Goal: Transaction & Acquisition: Purchase product/service

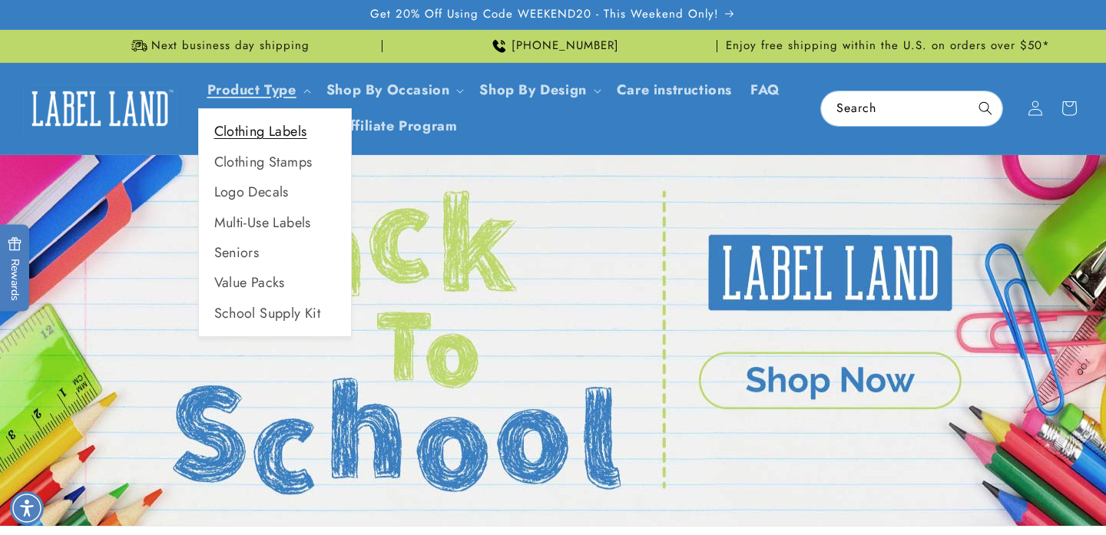
click at [274, 127] on link "Clothing Labels" at bounding box center [275, 132] width 152 height 30
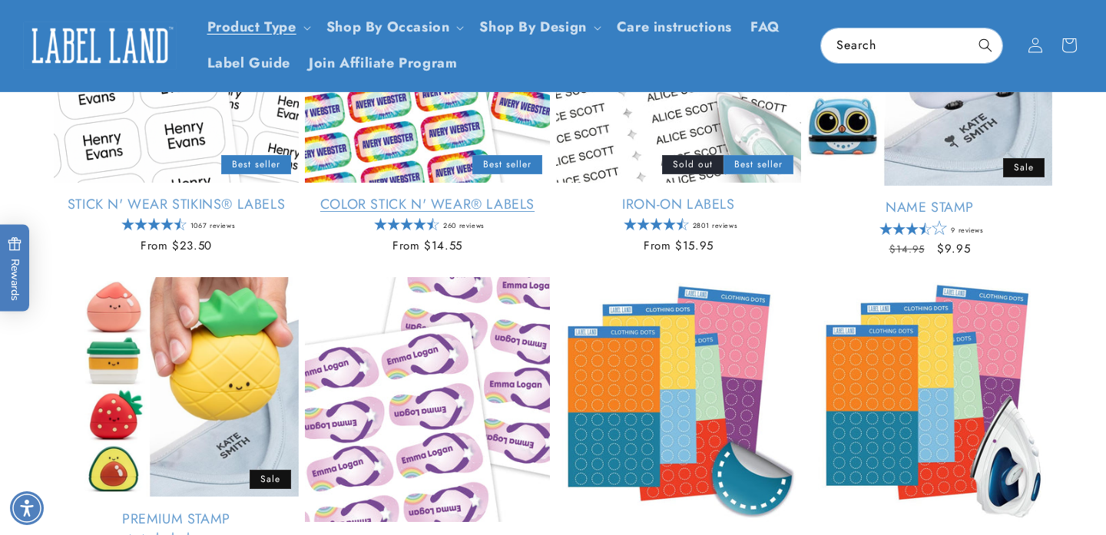
scroll to position [366, 0]
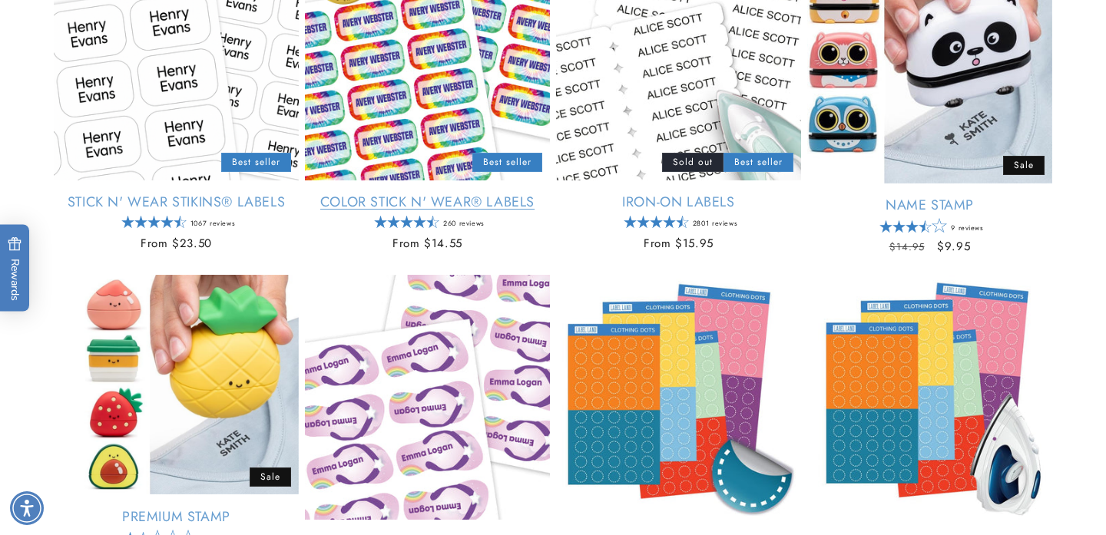
click at [415, 194] on link "Color Stick N' Wear® Labels" at bounding box center [427, 203] width 245 height 18
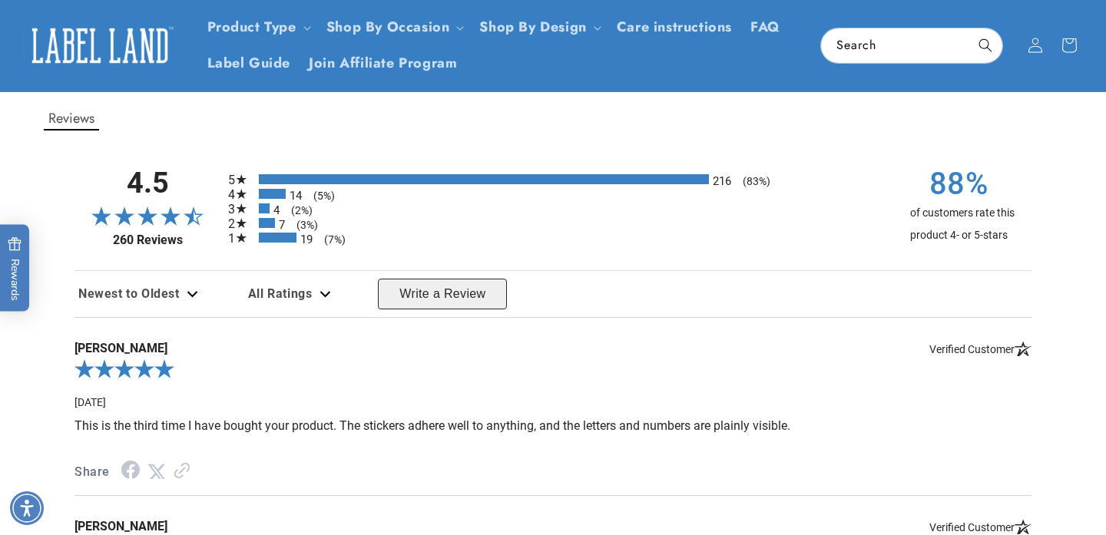
scroll to position [1179, 0]
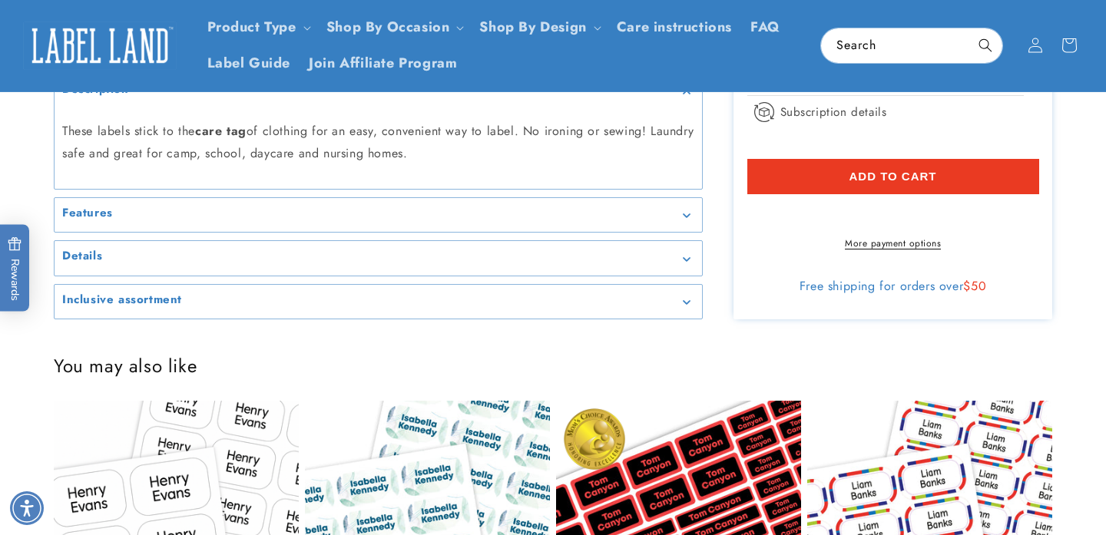
click at [369, 319] on summary "Inclusive assortment" at bounding box center [378, 302] width 647 height 35
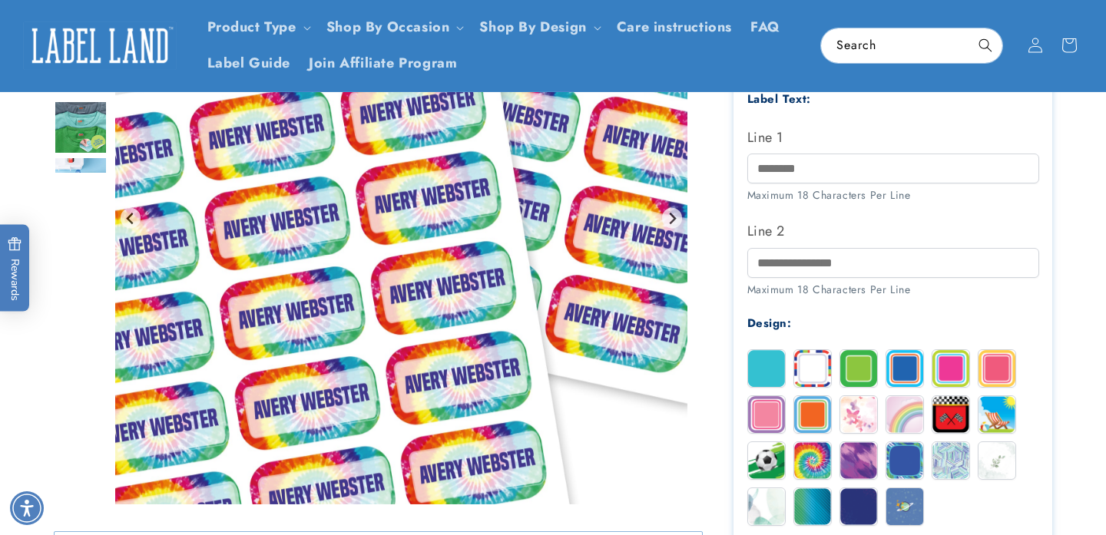
scroll to position [409, 0]
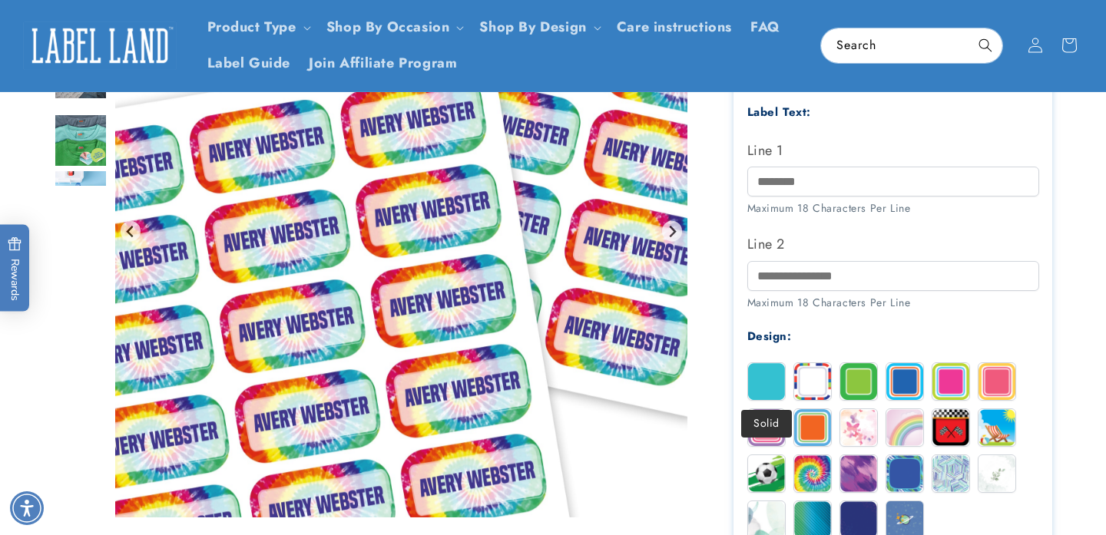
click at [782, 382] on img at bounding box center [766, 381] width 37 height 37
click at [812, 381] on img at bounding box center [812, 381] width 37 height 37
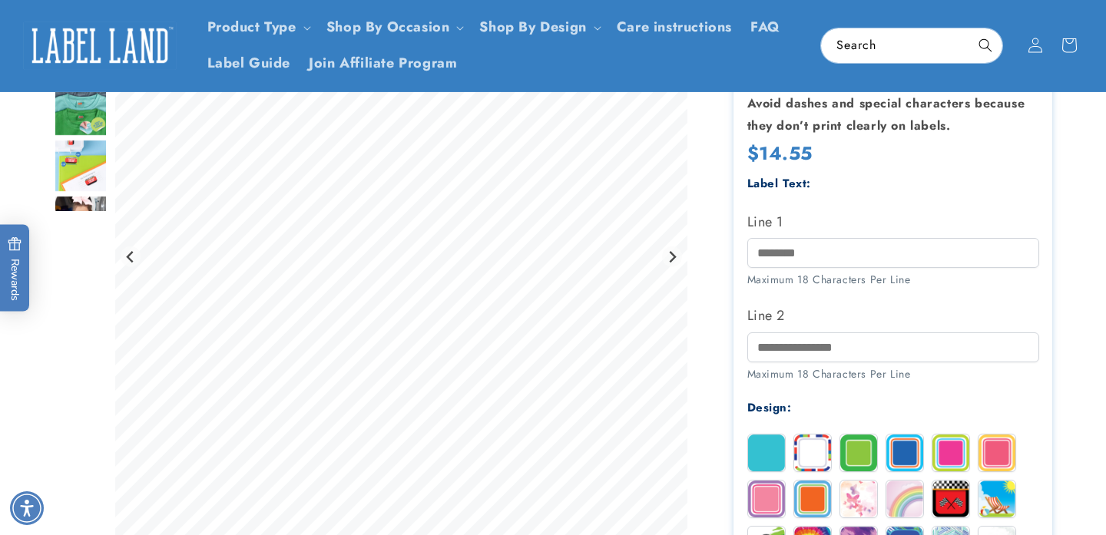
scroll to position [309, 0]
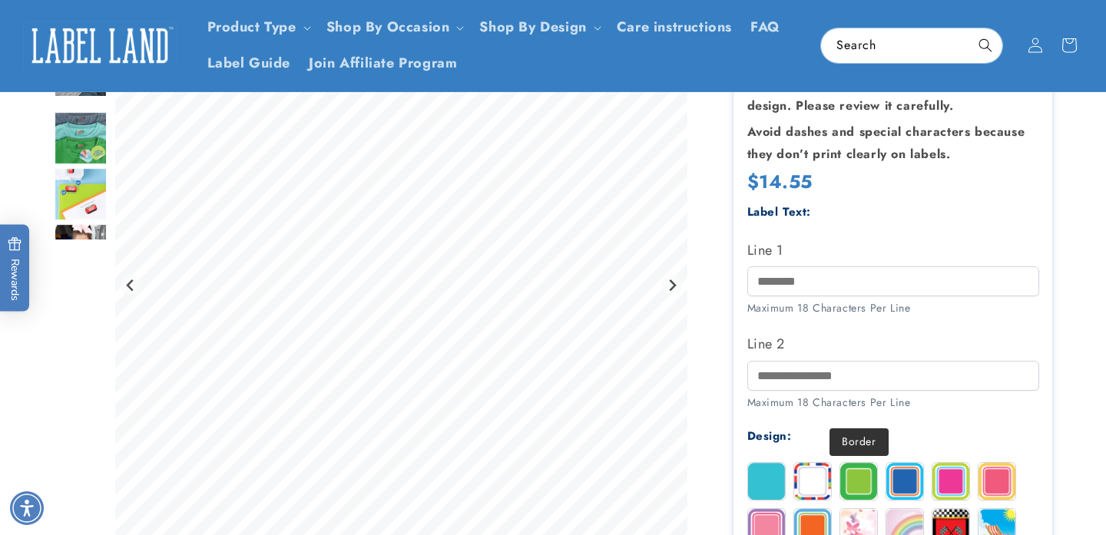
click at [845, 480] on img at bounding box center [858, 481] width 37 height 37
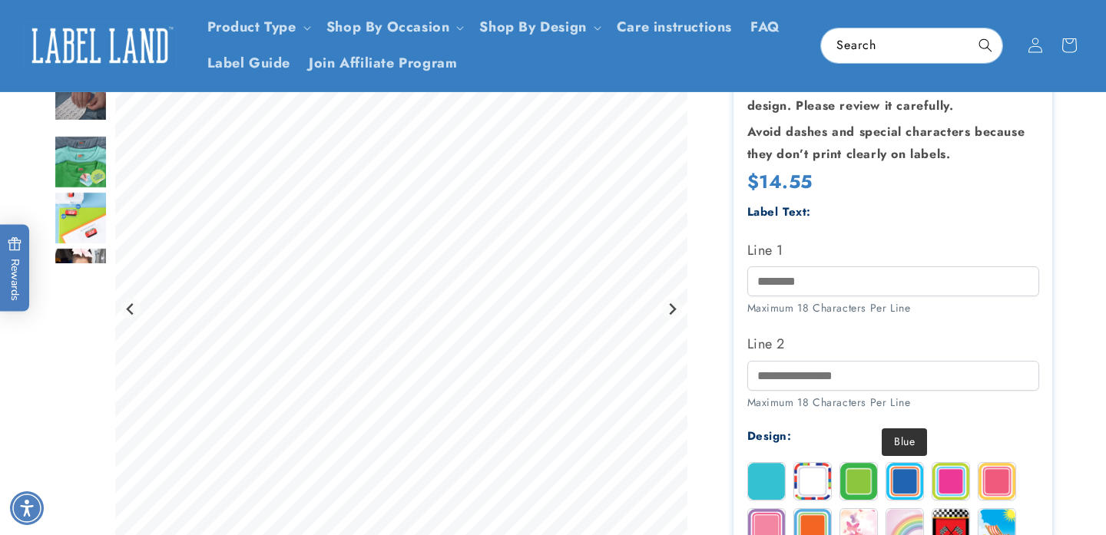
click at [901, 481] on img at bounding box center [904, 481] width 37 height 37
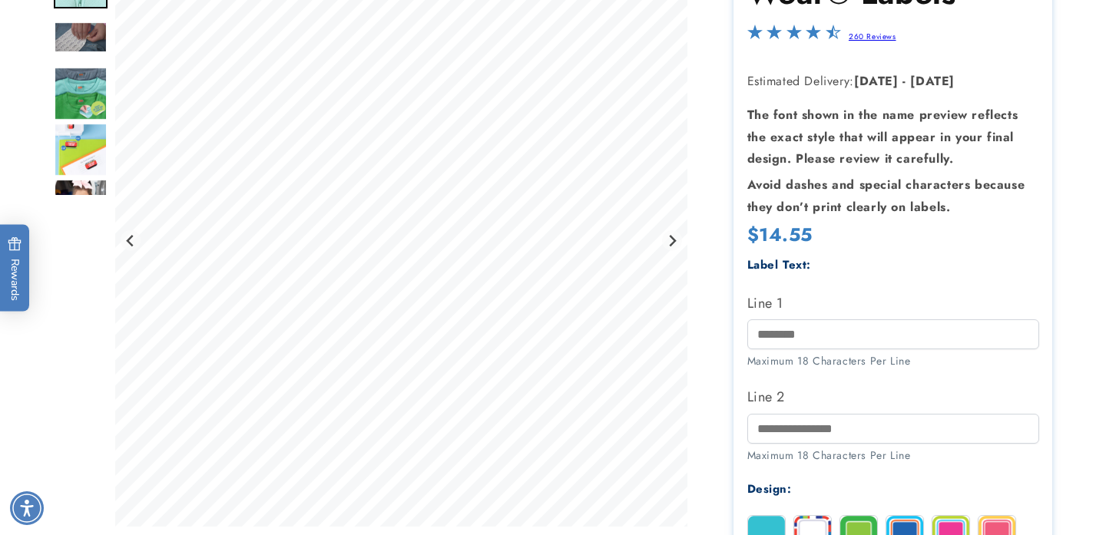
scroll to position [295, 0]
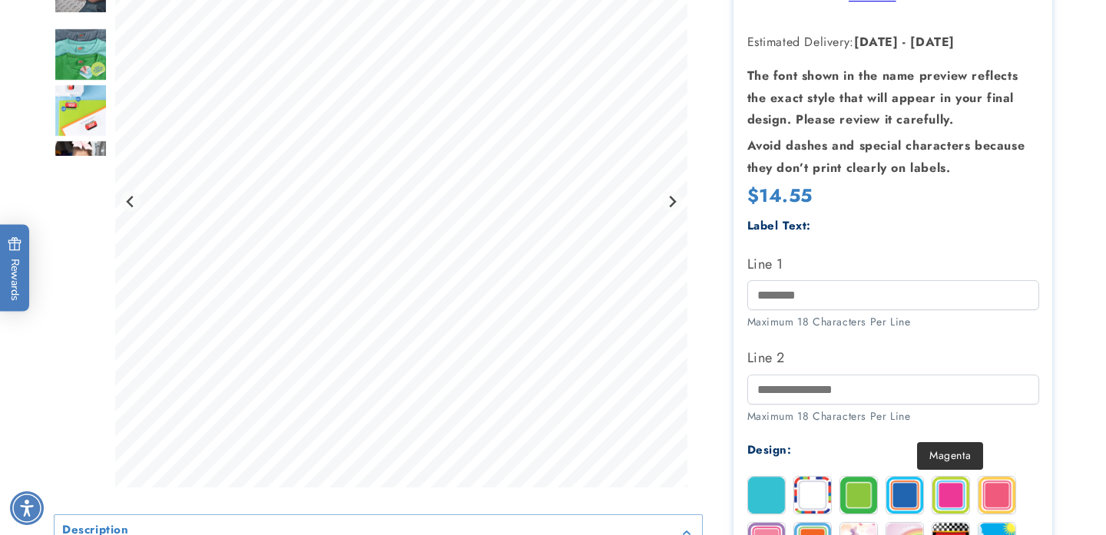
click at [954, 486] on img at bounding box center [950, 495] width 37 height 37
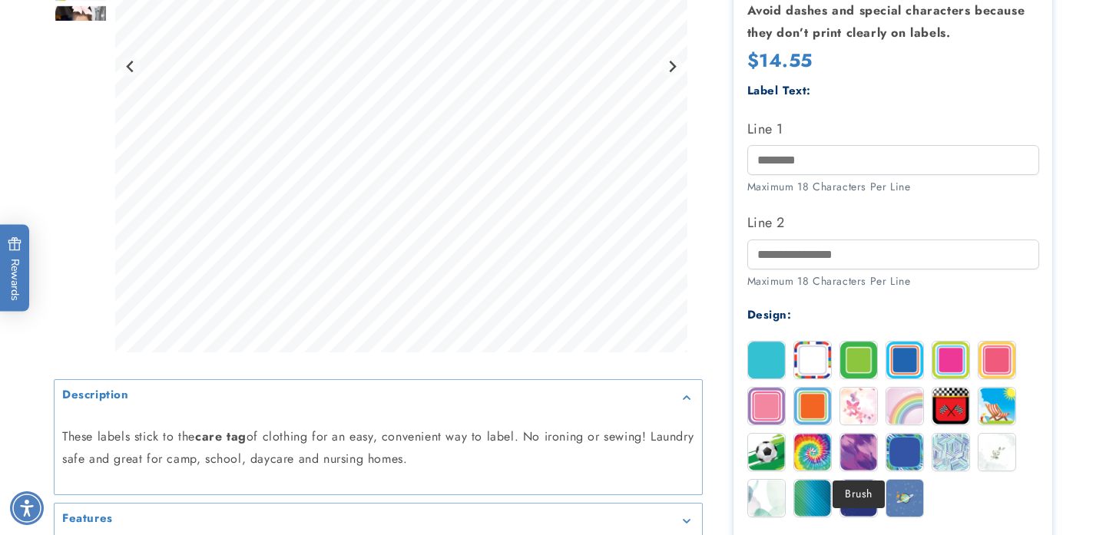
scroll to position [451, 0]
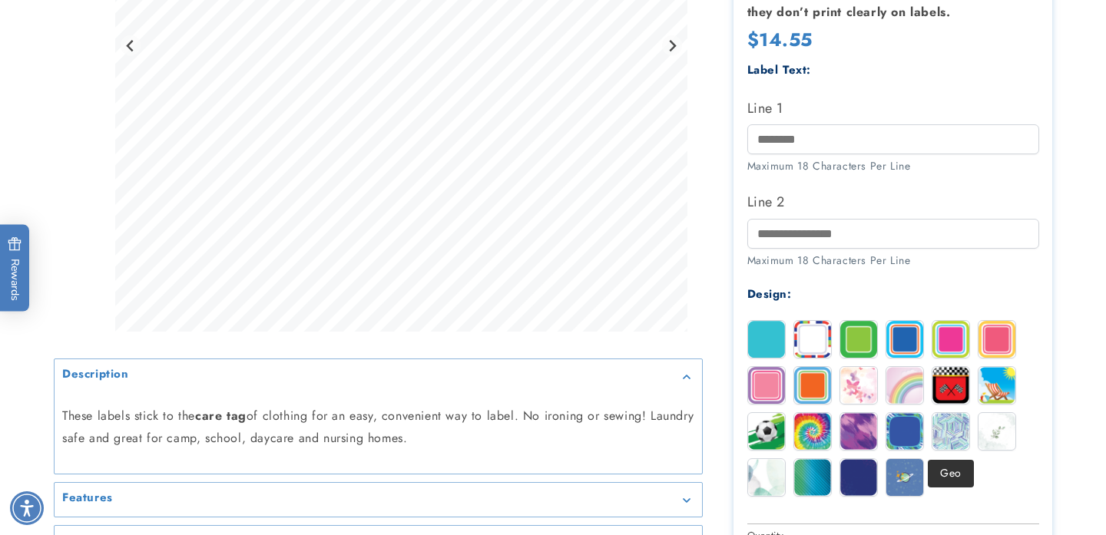
click at [954, 438] on img at bounding box center [950, 431] width 37 height 37
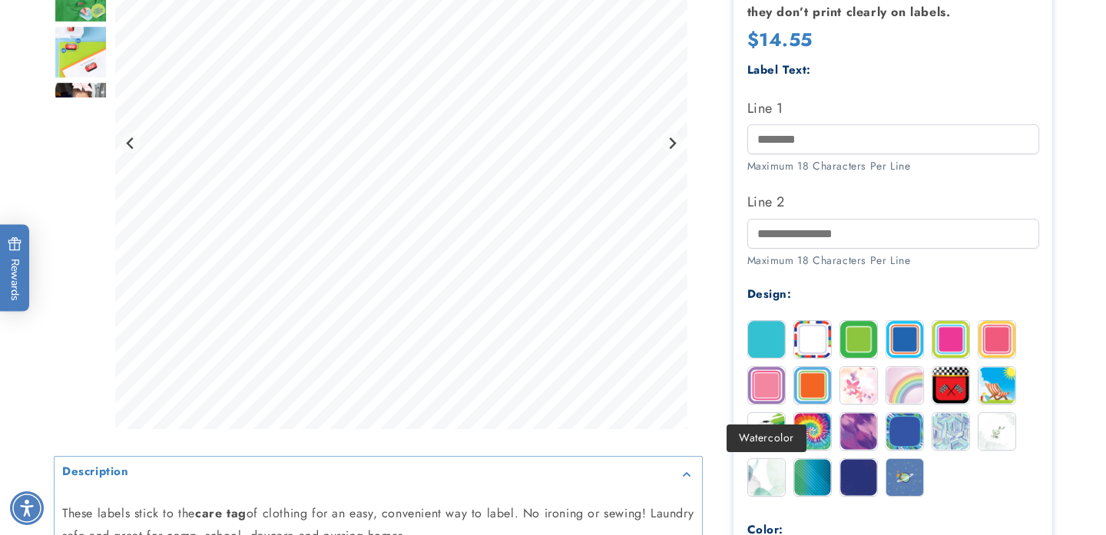
click at [778, 484] on img at bounding box center [766, 477] width 37 height 37
click at [807, 488] on img at bounding box center [812, 477] width 37 height 37
click at [848, 489] on img at bounding box center [858, 477] width 37 height 37
click at [904, 481] on img at bounding box center [904, 477] width 37 height 37
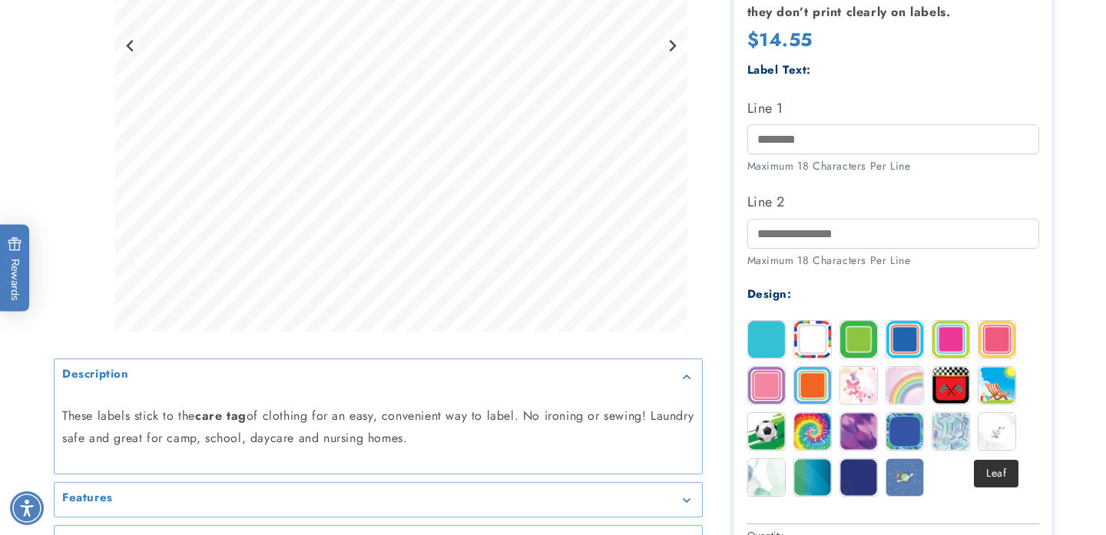
click at [997, 438] on img at bounding box center [996, 431] width 37 height 37
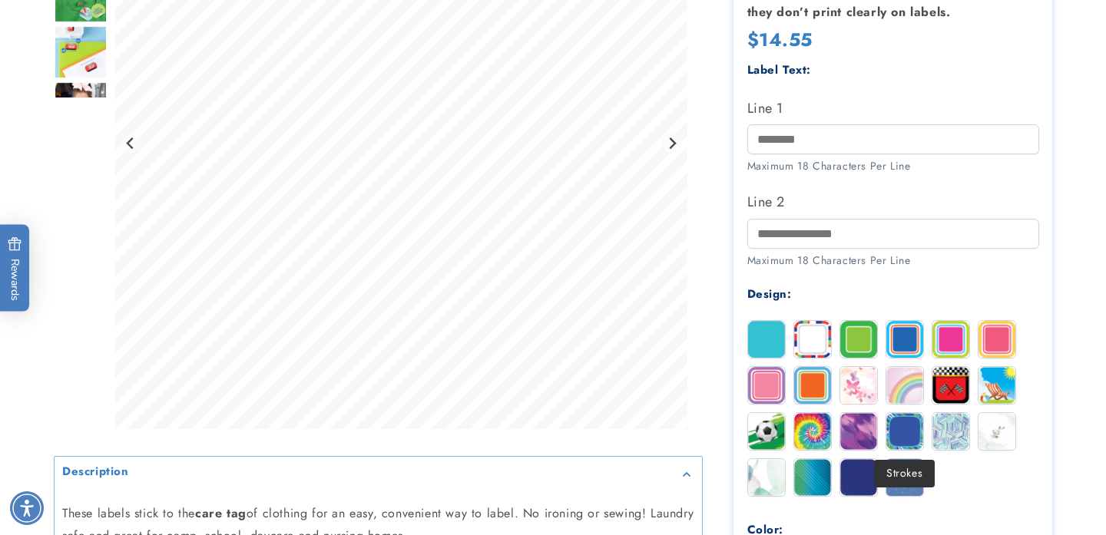
click at [908, 422] on img at bounding box center [904, 431] width 37 height 37
click at [855, 429] on img at bounding box center [858, 431] width 37 height 37
click at [812, 340] on img at bounding box center [812, 339] width 37 height 37
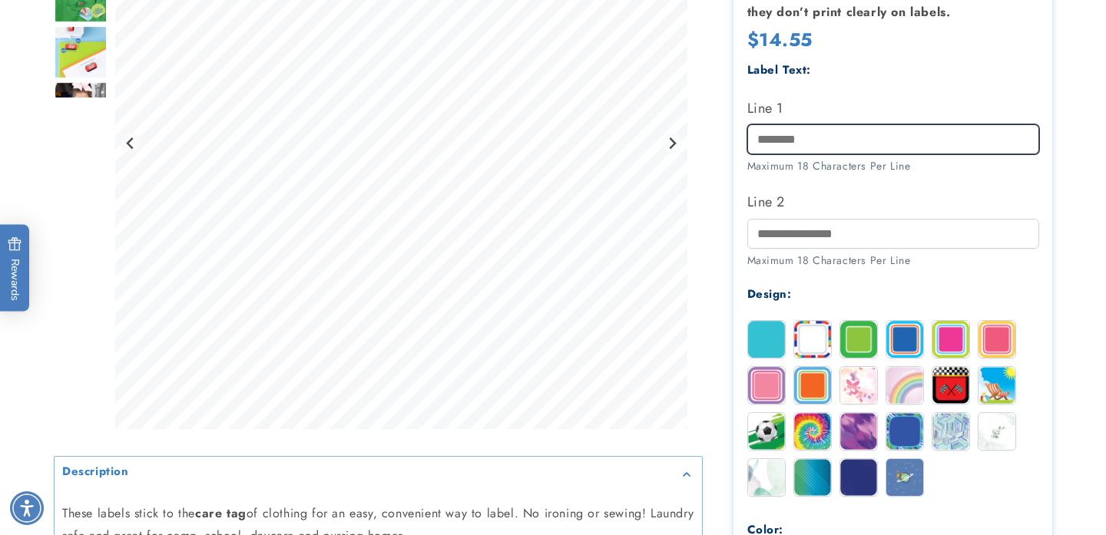
click at [856, 131] on input "Line 1" at bounding box center [893, 139] width 292 height 30
type input "********"
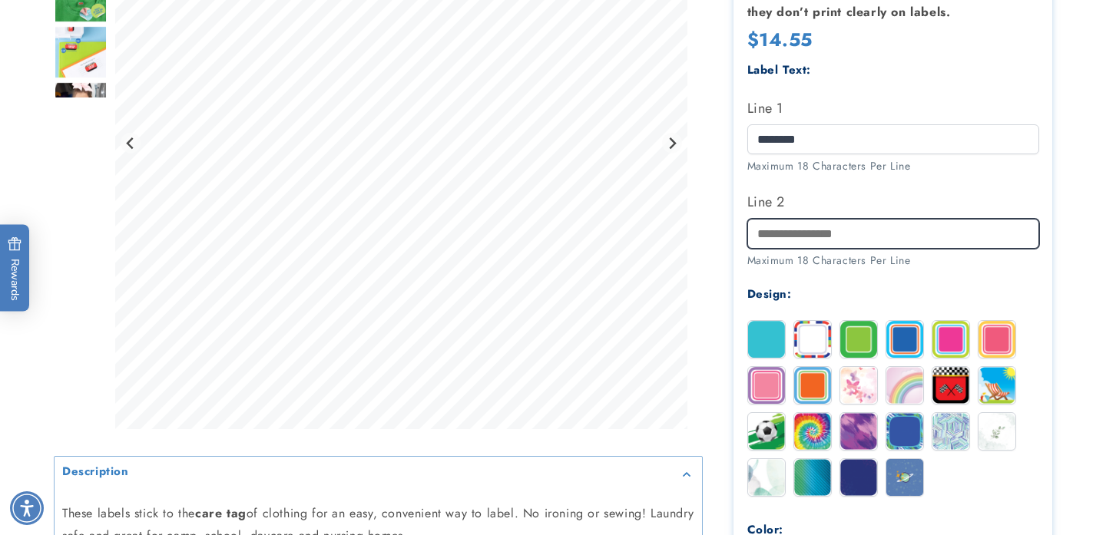
click at [852, 231] on input "Line 2" at bounding box center [893, 234] width 292 height 30
type input "*"
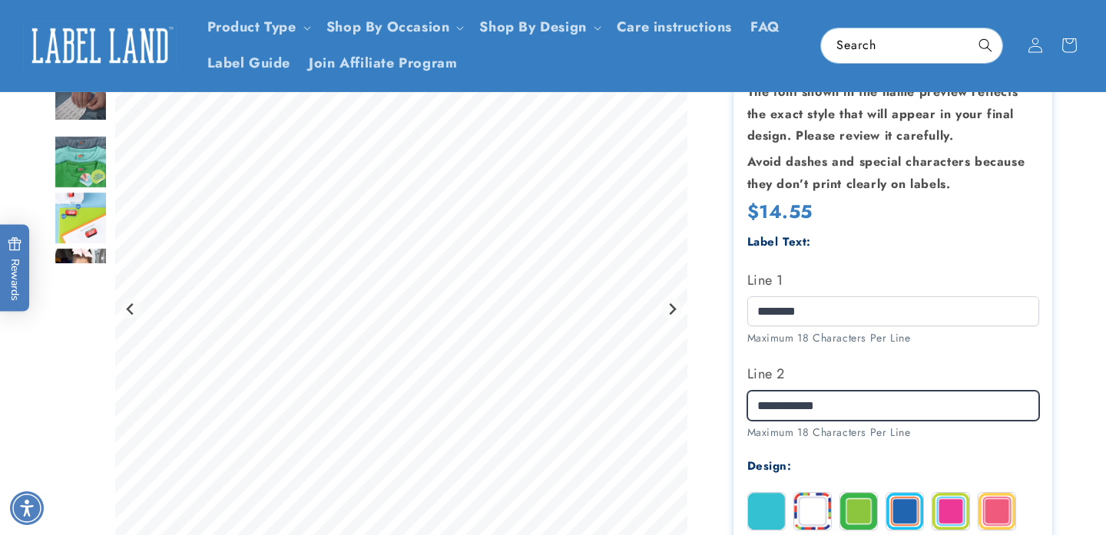
scroll to position [274, 0]
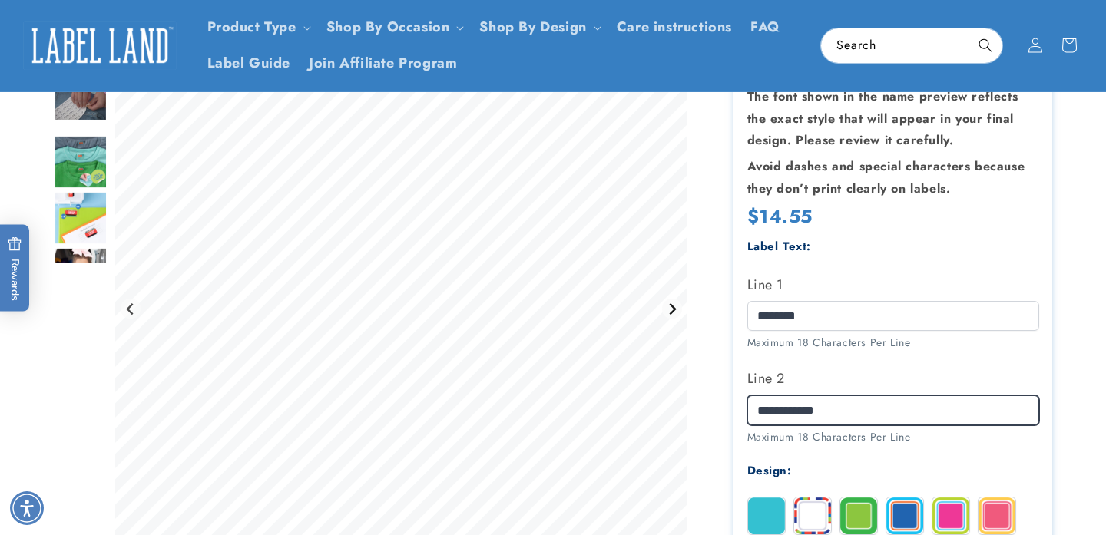
type input "**********"
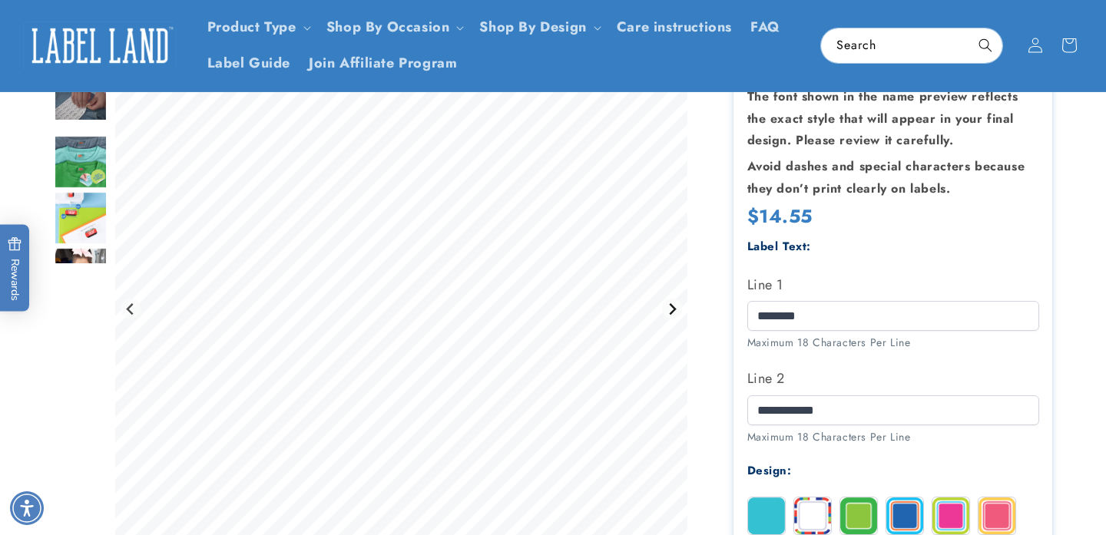
click at [668, 310] on icon "Next slide" at bounding box center [672, 309] width 12 height 12
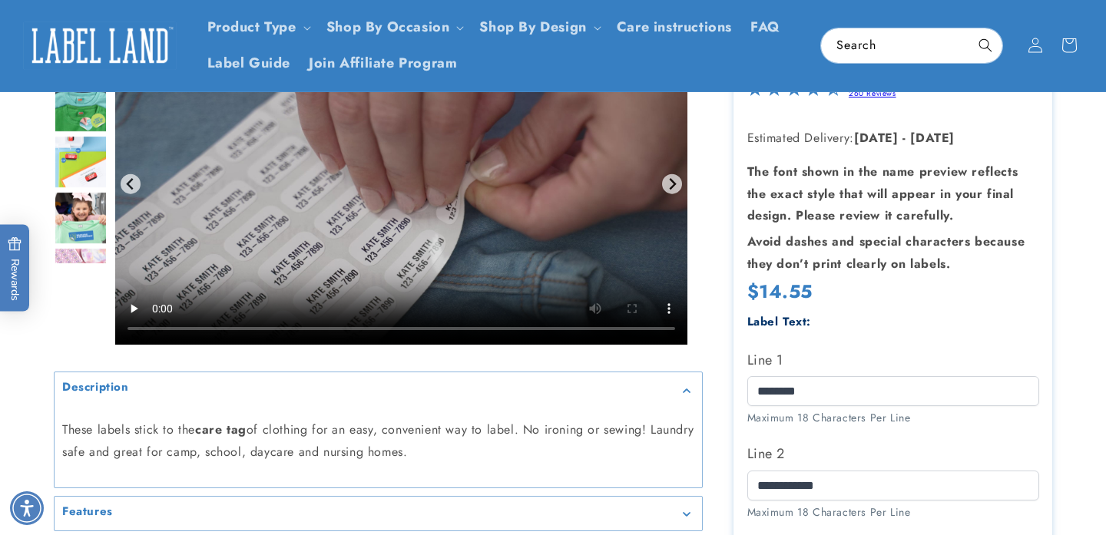
scroll to position [176, 0]
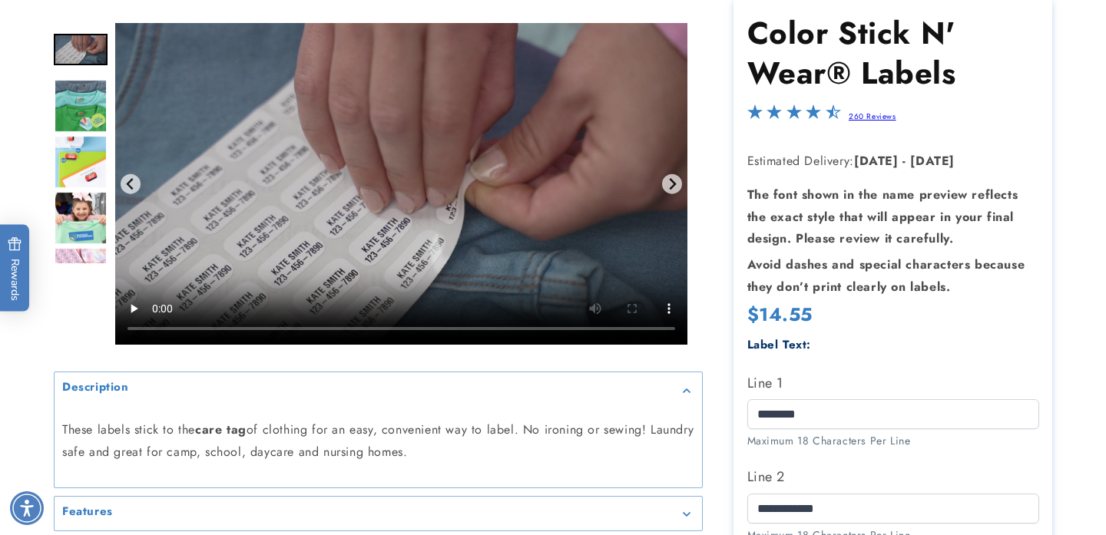
click at [414, 248] on video "Gallery Viewer" at bounding box center [401, 184] width 572 height 323
